Goal: Check status: Check status

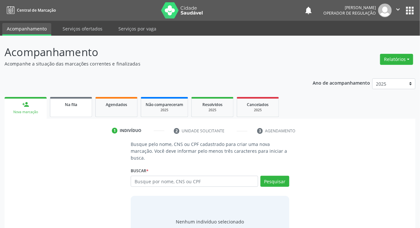
click at [64, 111] on link "Na fila" at bounding box center [71, 107] width 42 height 20
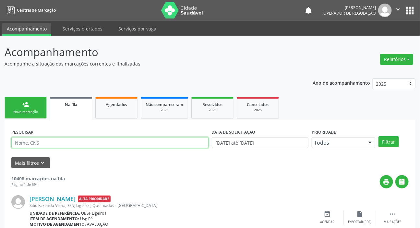
click at [89, 141] on input "text" at bounding box center [109, 142] width 197 height 11
type input "705007811834052"
click at [379, 136] on button "Filtrar" at bounding box center [389, 141] width 20 height 11
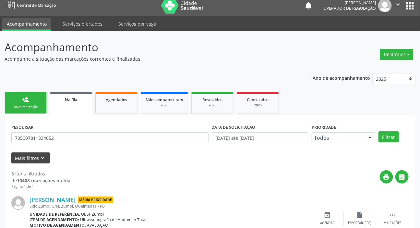
scroll to position [4, 0]
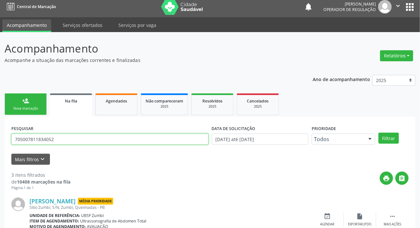
click at [42, 136] on input "705007811834052" at bounding box center [109, 139] width 197 height 11
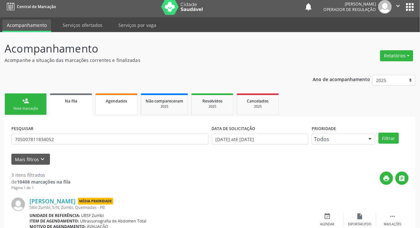
click at [127, 99] on span "Agendados" at bounding box center [116, 101] width 21 height 6
select select "9"
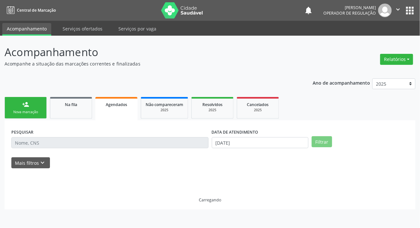
scroll to position [0, 0]
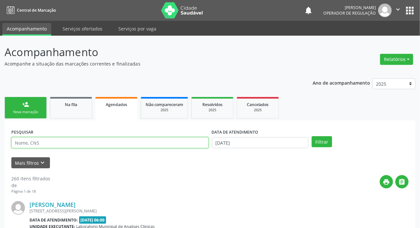
click at [126, 143] on input "text" at bounding box center [109, 142] width 197 height 11
paste input "705007811834052"
type input "705007811834052"
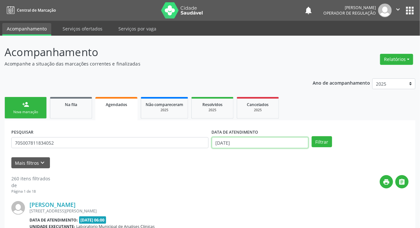
click at [235, 143] on input "[DATE]" at bounding box center [260, 142] width 97 height 11
click at [326, 143] on button "Filtrar" at bounding box center [322, 141] width 20 height 11
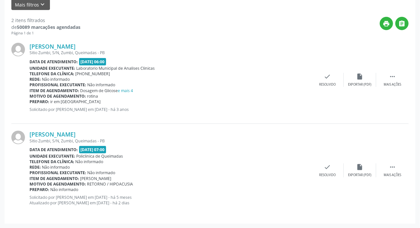
scroll to position [11, 0]
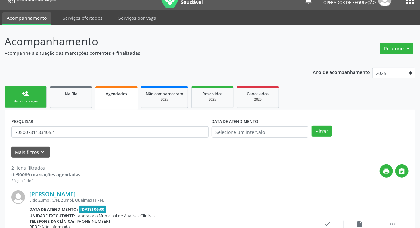
click at [408, 2] on button "apps" at bounding box center [410, -1] width 11 height 11
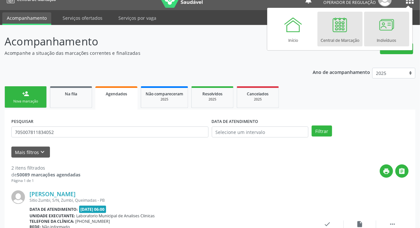
click at [394, 34] on div "Indivíduos" at bounding box center [386, 38] width 19 height 9
